Goal: Task Accomplishment & Management: Complete application form

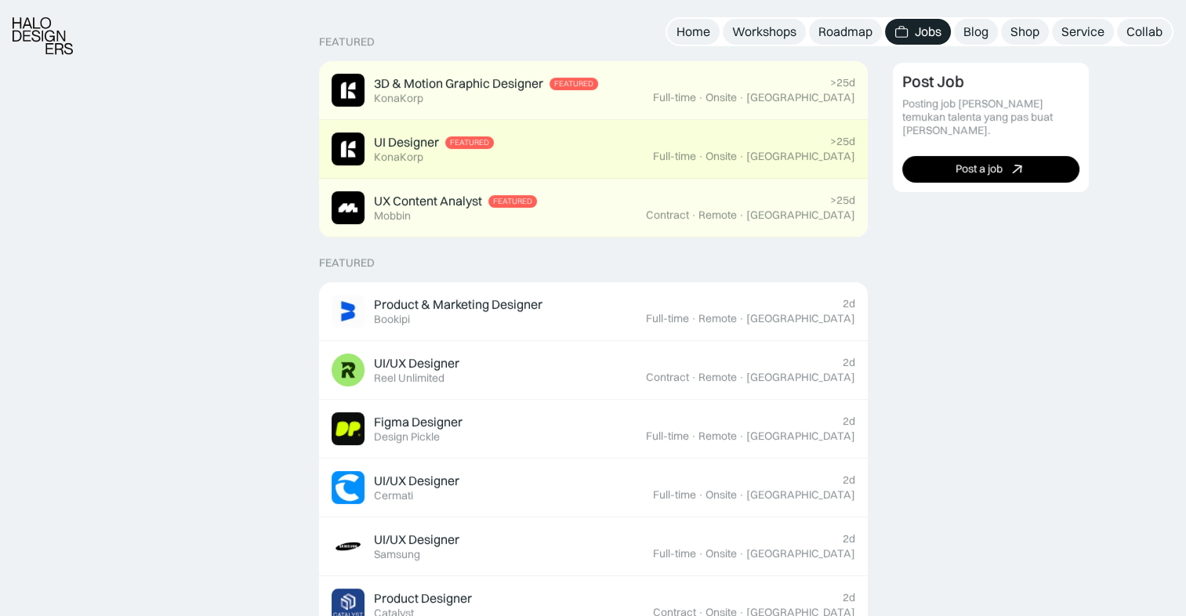
scroll to position [392, 0]
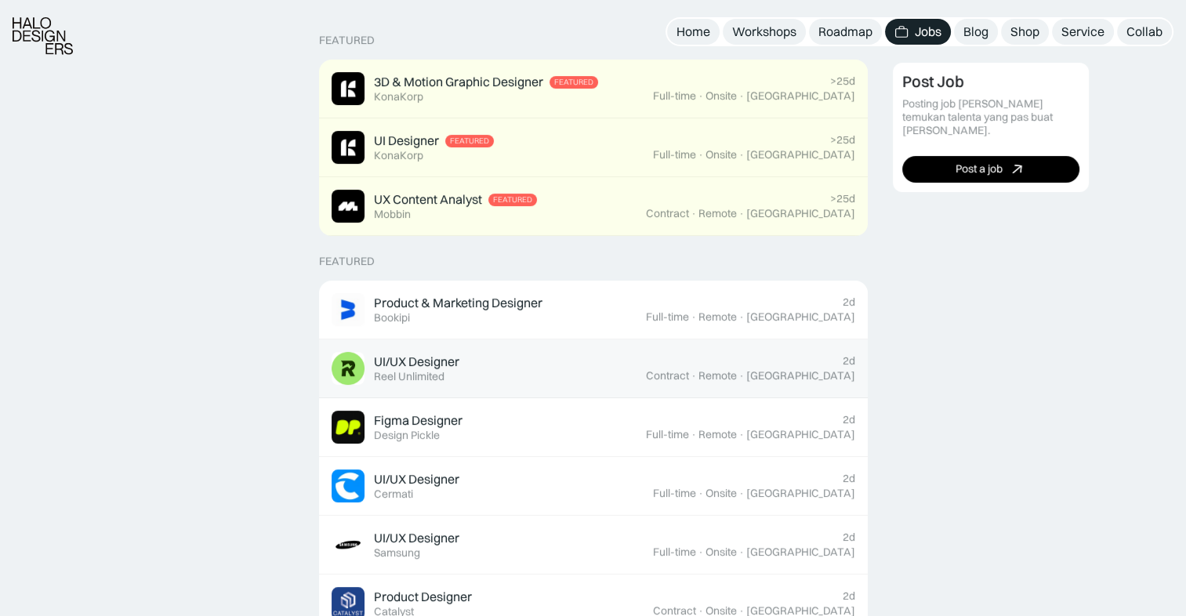
click at [561, 366] on div "UI/UX Designer Featured Reel Unlimited" at bounding box center [489, 368] width 314 height 33
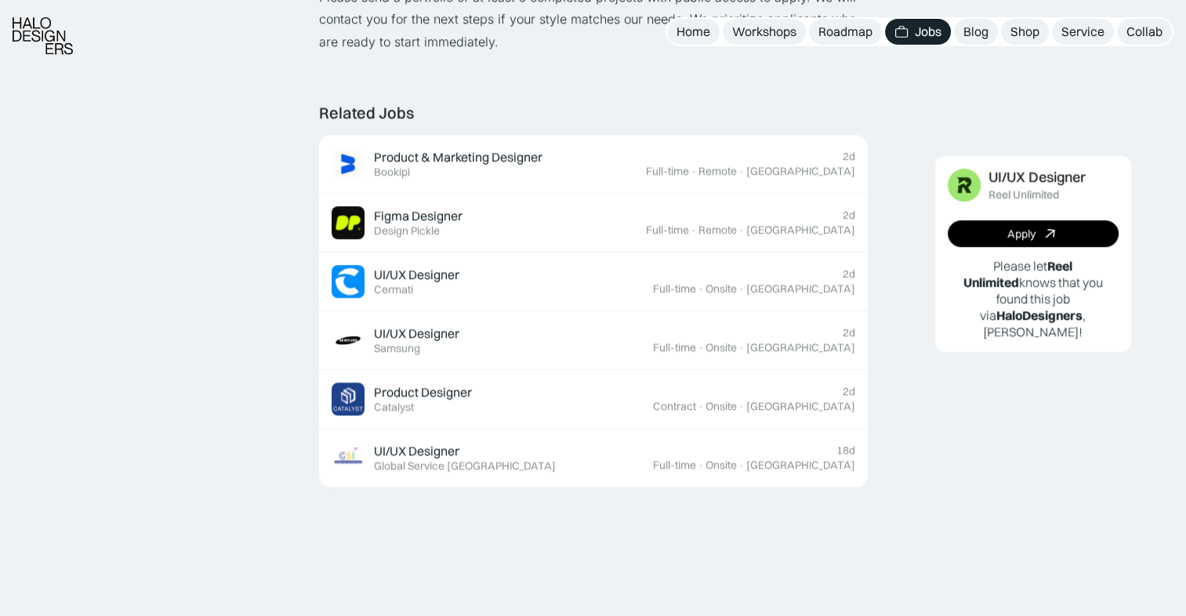
scroll to position [1411, 0]
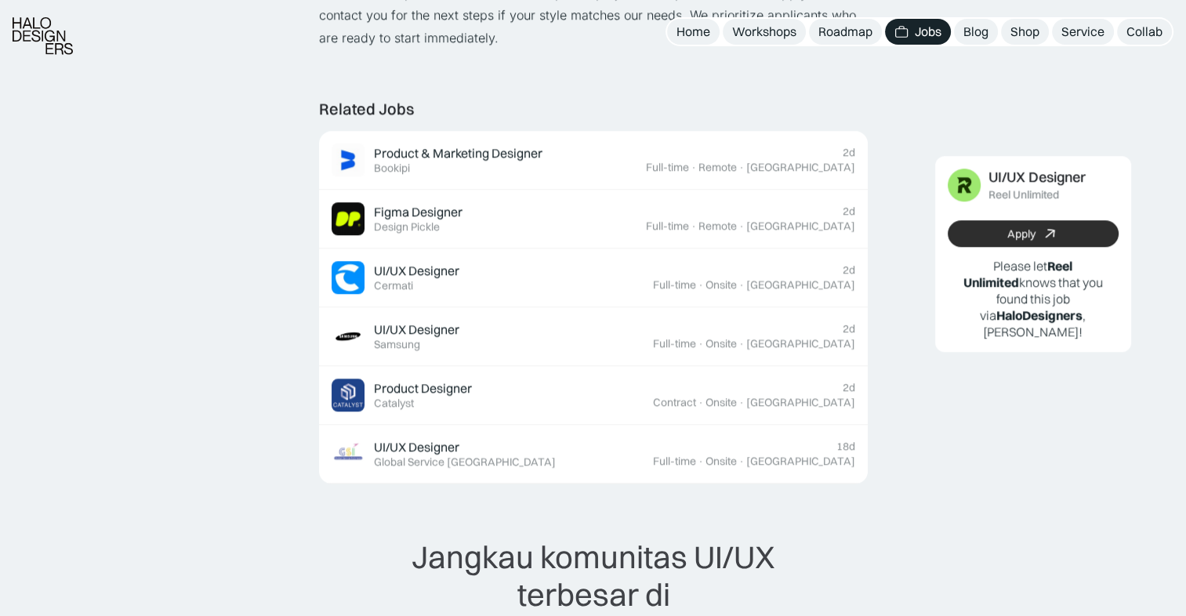
click at [997, 237] on link "Apply" at bounding box center [1032, 234] width 171 height 27
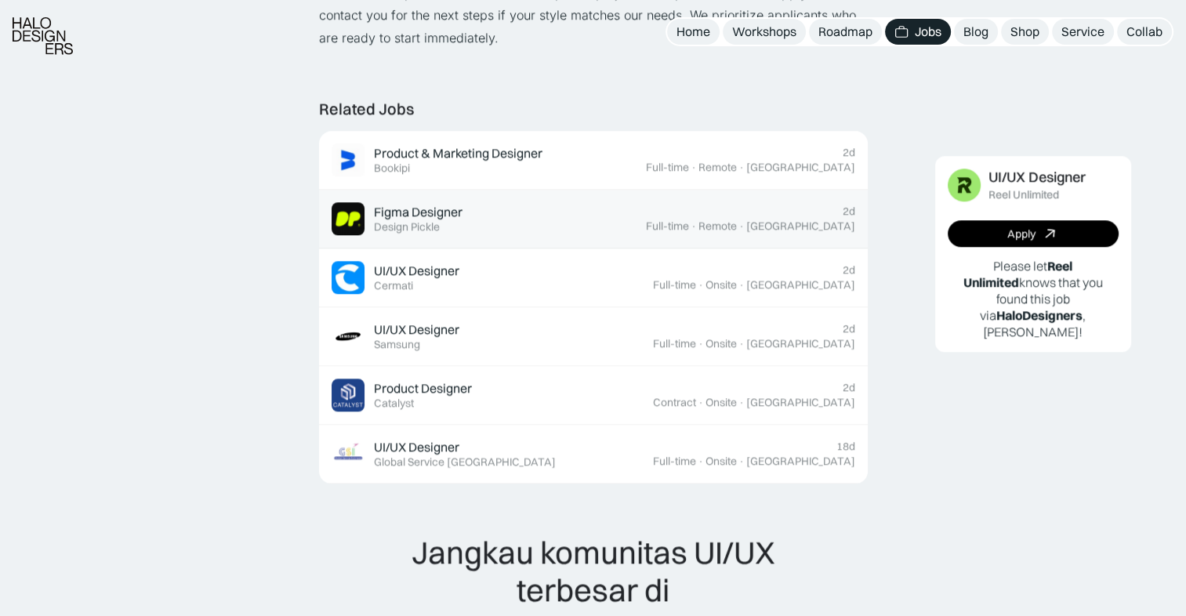
click at [618, 229] on div "Figma Designer Featured Design Pickle" at bounding box center [489, 218] width 314 height 33
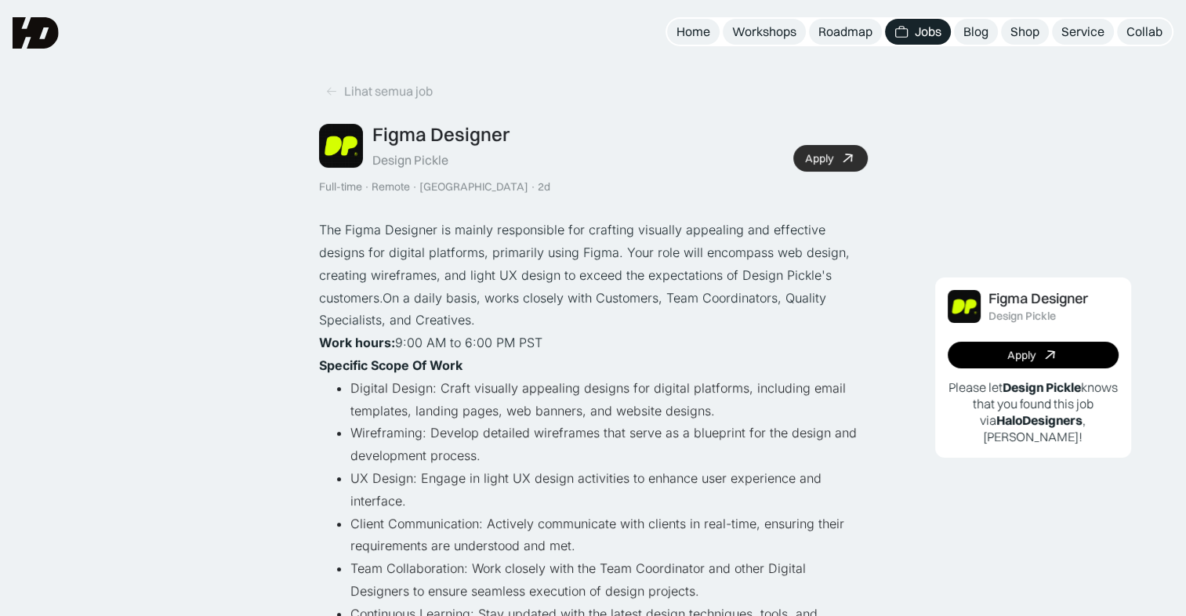
click at [807, 161] on div "Apply" at bounding box center [819, 158] width 28 height 13
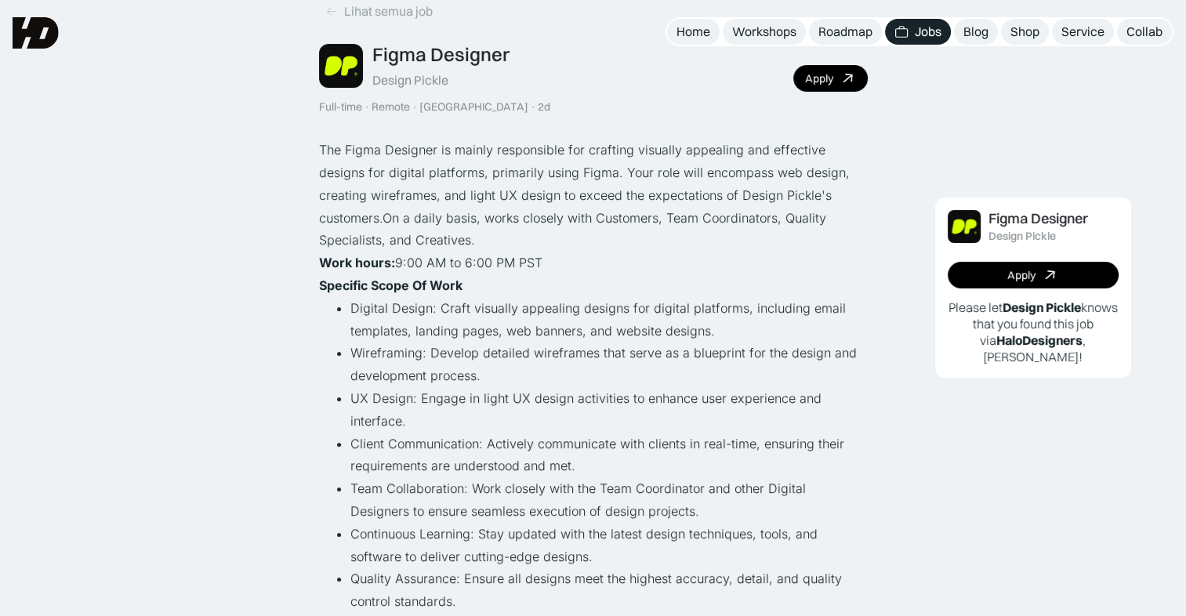
scroll to position [78, 0]
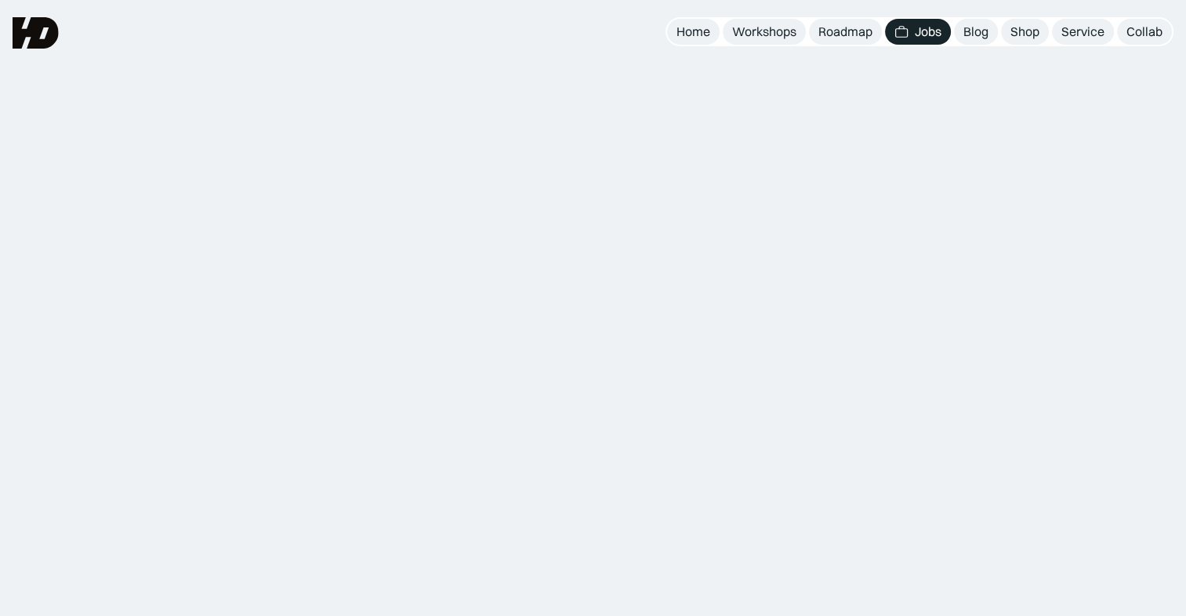
scroll to position [1411, 0]
